Goal: Entertainment & Leisure: Consume media (video, audio)

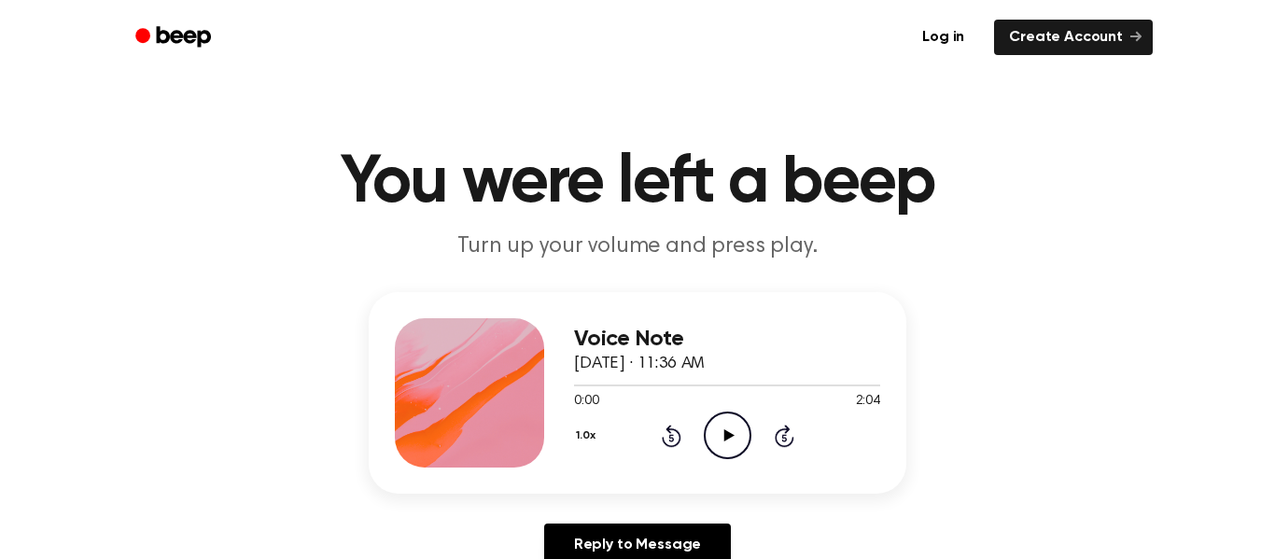
click at [728, 422] on icon "Play Audio" at bounding box center [728, 436] width 48 height 48
click at [728, 422] on icon "Pause Audio" at bounding box center [728, 436] width 48 height 48
click at [728, 422] on icon "Play Audio" at bounding box center [728, 436] width 48 height 48
click at [728, 422] on icon "Pause Audio" at bounding box center [728, 436] width 48 height 48
click at [728, 422] on icon "Play Audio" at bounding box center [728, 436] width 48 height 48
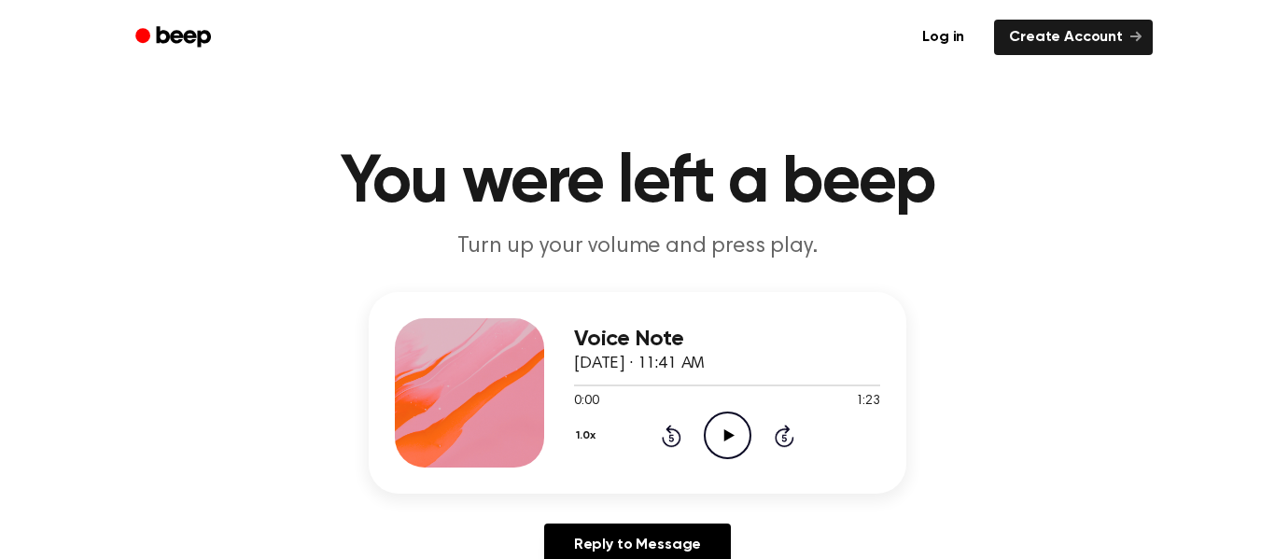
click at [699, 421] on div "1.0x Rewind 5 seconds Play Audio Skip 5 seconds" at bounding box center [727, 436] width 306 height 48
click at [718, 429] on icon "Play Audio" at bounding box center [728, 436] width 48 height 48
click at [718, 429] on icon "Pause Audio" at bounding box center [728, 436] width 48 height 48
click at [718, 429] on icon "Play Audio" at bounding box center [728, 436] width 48 height 48
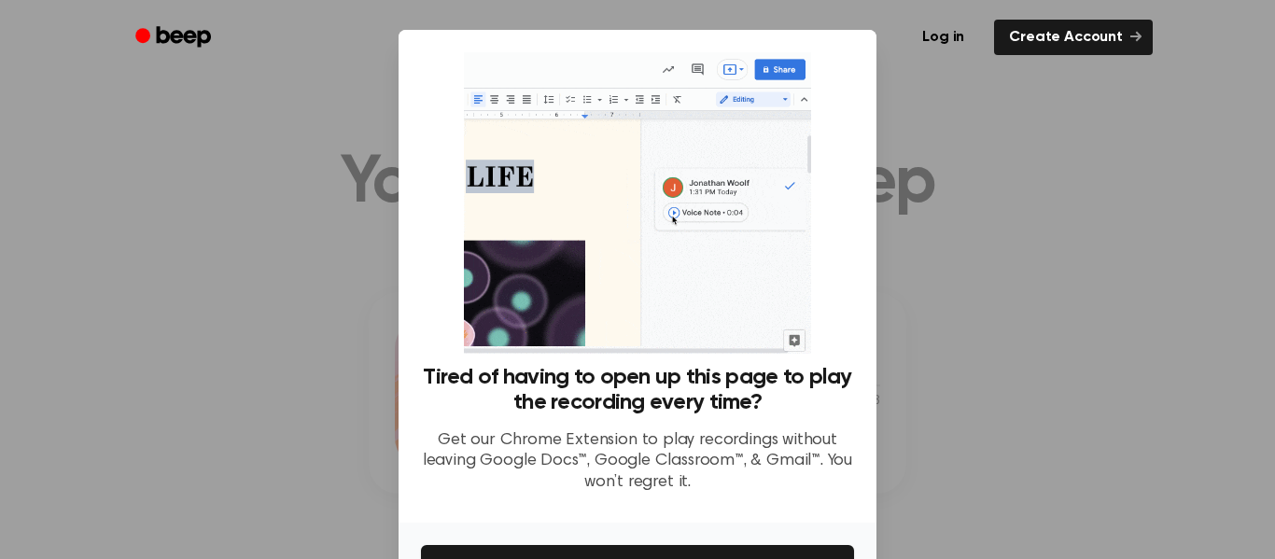
click at [1075, 388] on div at bounding box center [637, 279] width 1275 height 559
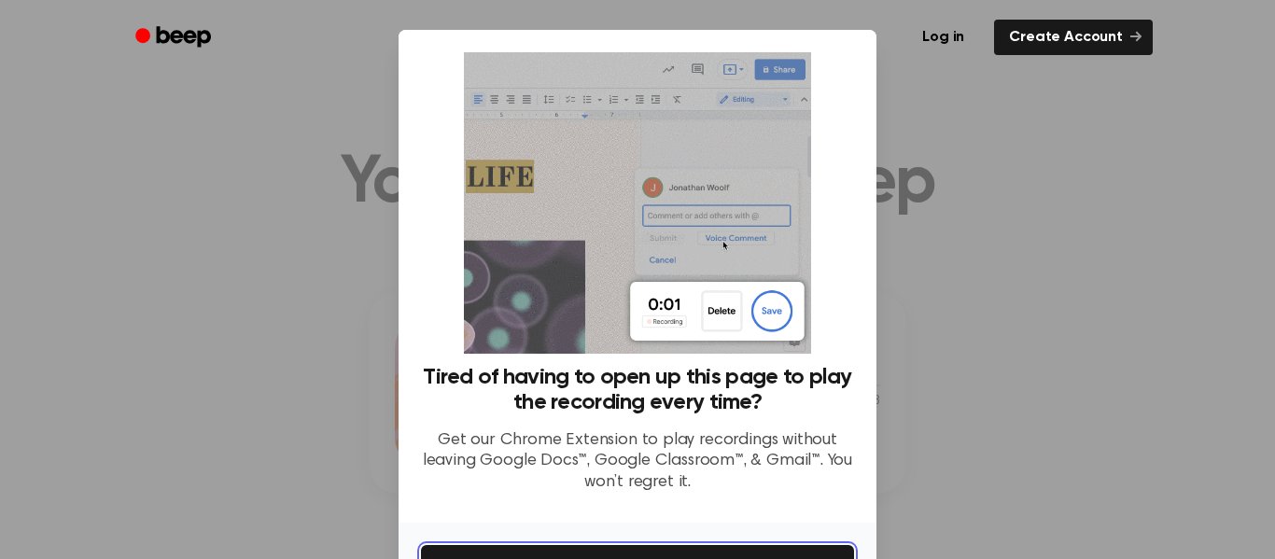
click at [535, 553] on button "Get It Now" at bounding box center [637, 565] width 433 height 41
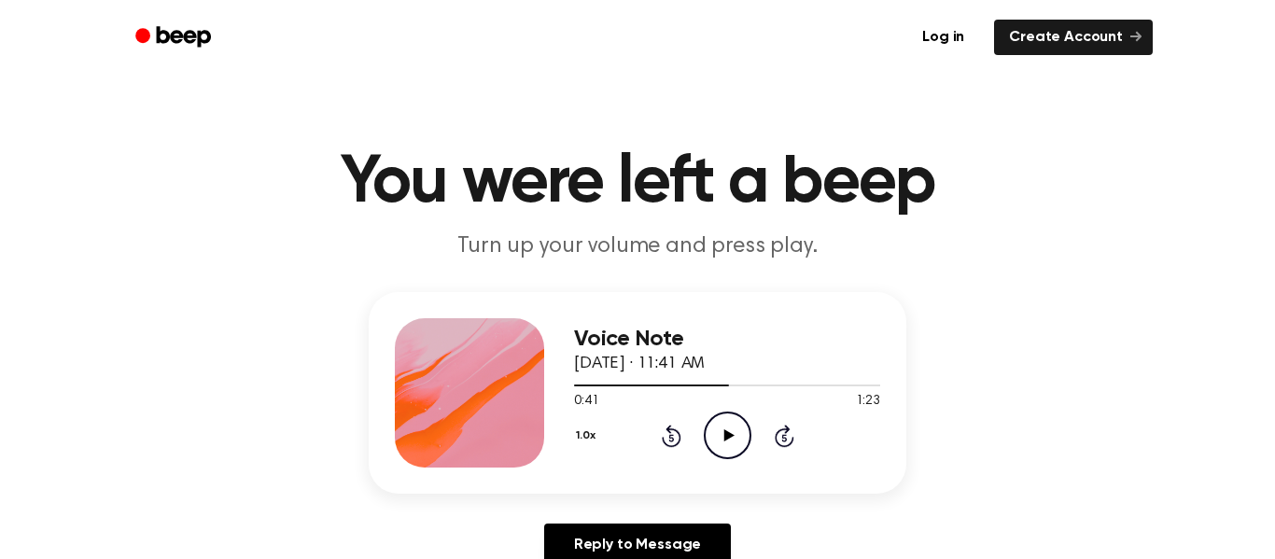
click at [665, 430] on icon "Rewind 5 seconds" at bounding box center [671, 436] width 21 height 24
click at [664, 429] on icon "Rewind 5 seconds" at bounding box center [671, 436] width 21 height 24
click at [735, 435] on icon "Play Audio" at bounding box center [728, 436] width 48 height 48
click at [735, 435] on icon "Pause Audio" at bounding box center [728, 436] width 48 height 48
click at [744, 426] on icon "Play Audio" at bounding box center [728, 436] width 48 height 48
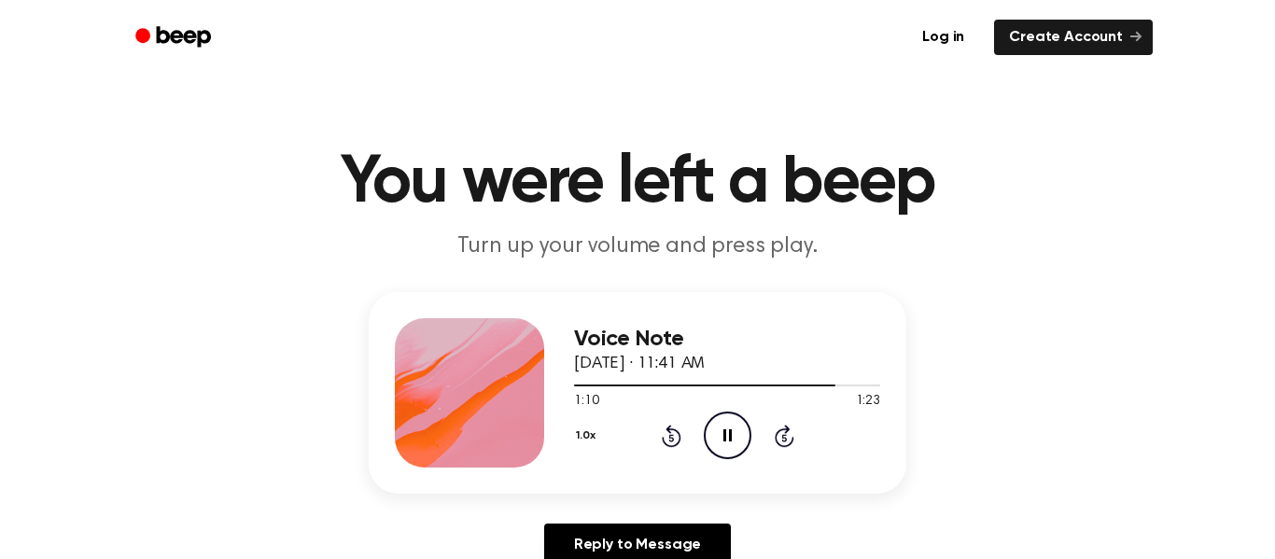
click at [744, 426] on icon "Pause Audio" at bounding box center [728, 436] width 48 height 48
